Goal: Register for event/course

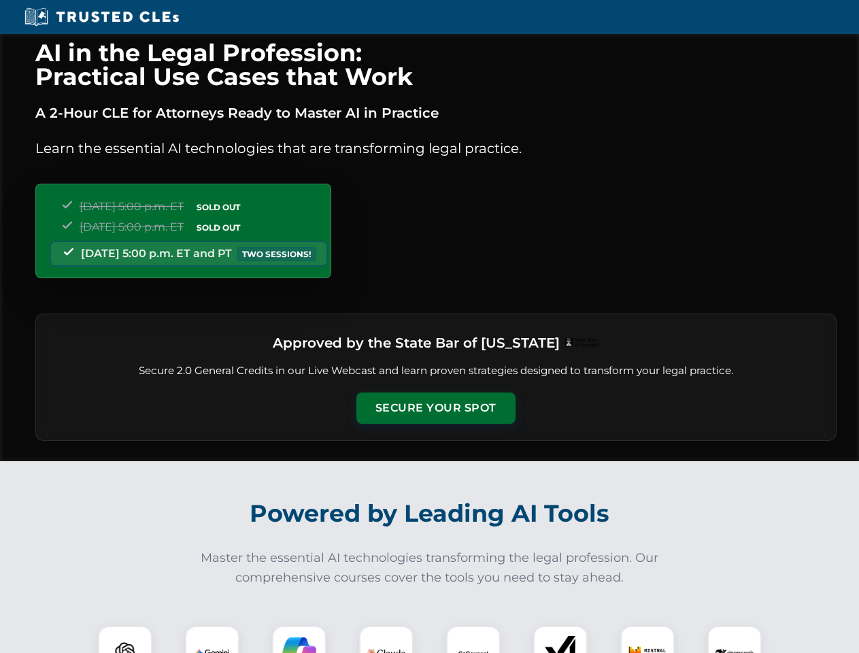
click at [436, 408] on button "Secure Your Spot" at bounding box center [436, 408] width 159 height 31
click at [125, 640] on img at bounding box center [124, 653] width 39 height 39
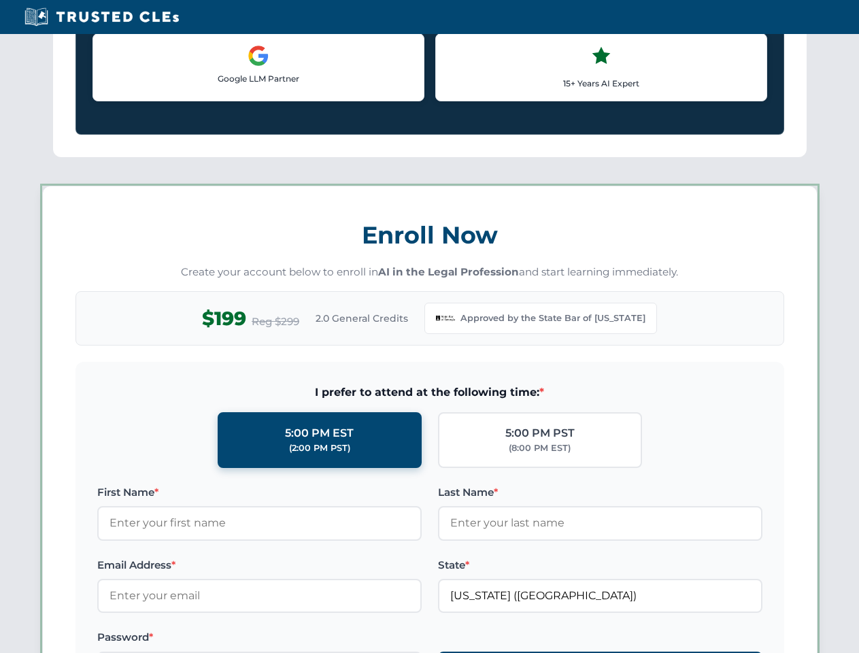
click at [299, 640] on label "Password *" at bounding box center [259, 637] width 325 height 16
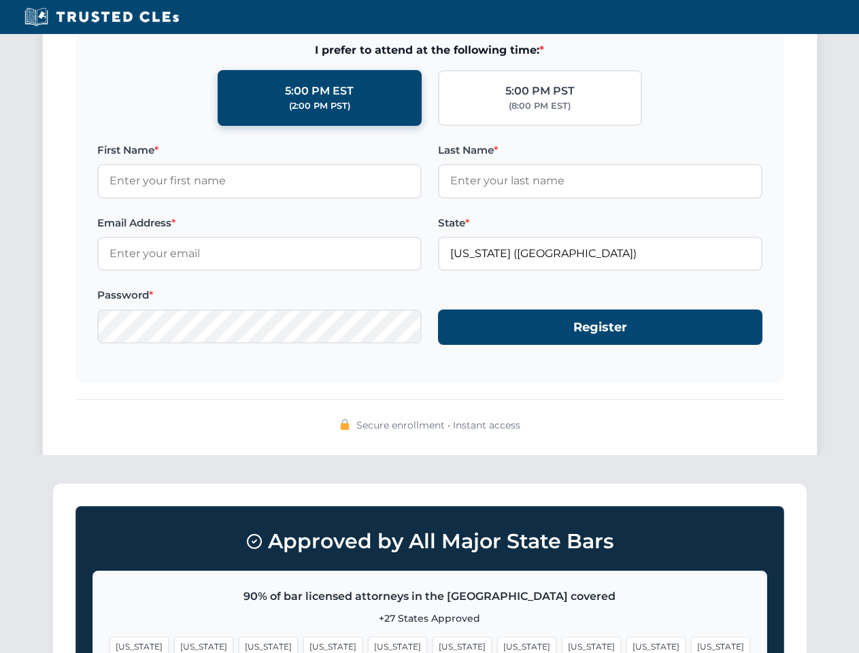
click at [497, 640] on span "[US_STATE]" at bounding box center [526, 647] width 59 height 20
click at [627, 640] on span "[US_STATE]" at bounding box center [656, 647] width 59 height 20
